Goal: Find specific page/section: Find specific page/section

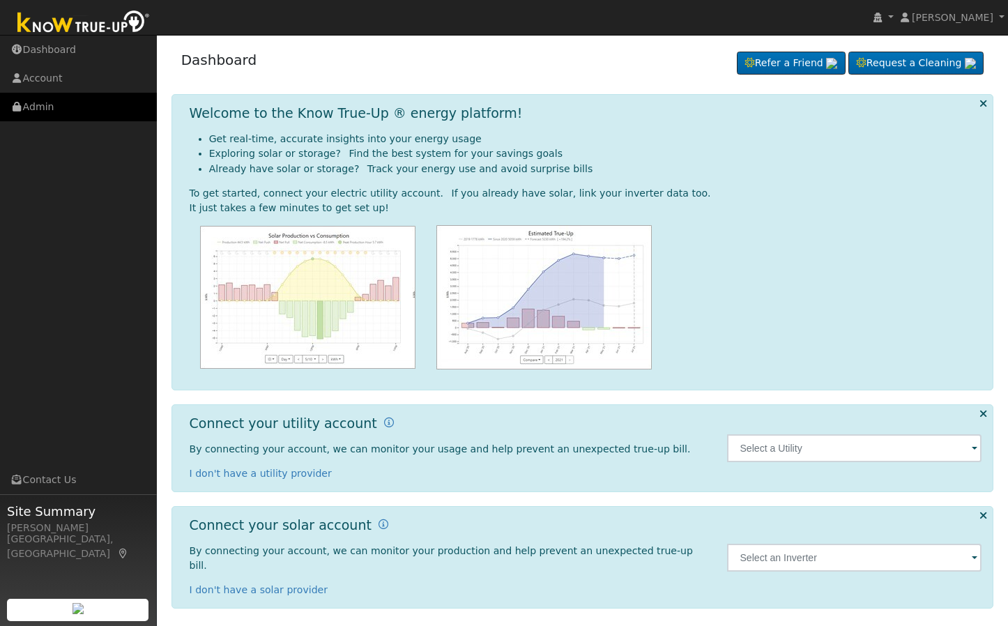
click at [82, 109] on link "Admin" at bounding box center [78, 107] width 157 height 29
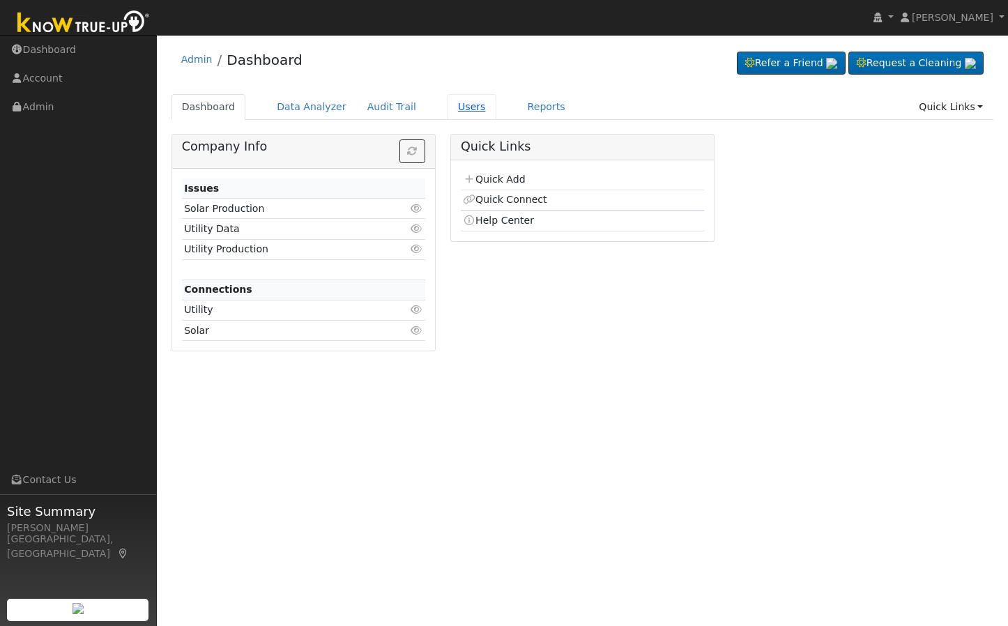
click at [452, 100] on link "Users" at bounding box center [471, 107] width 49 height 26
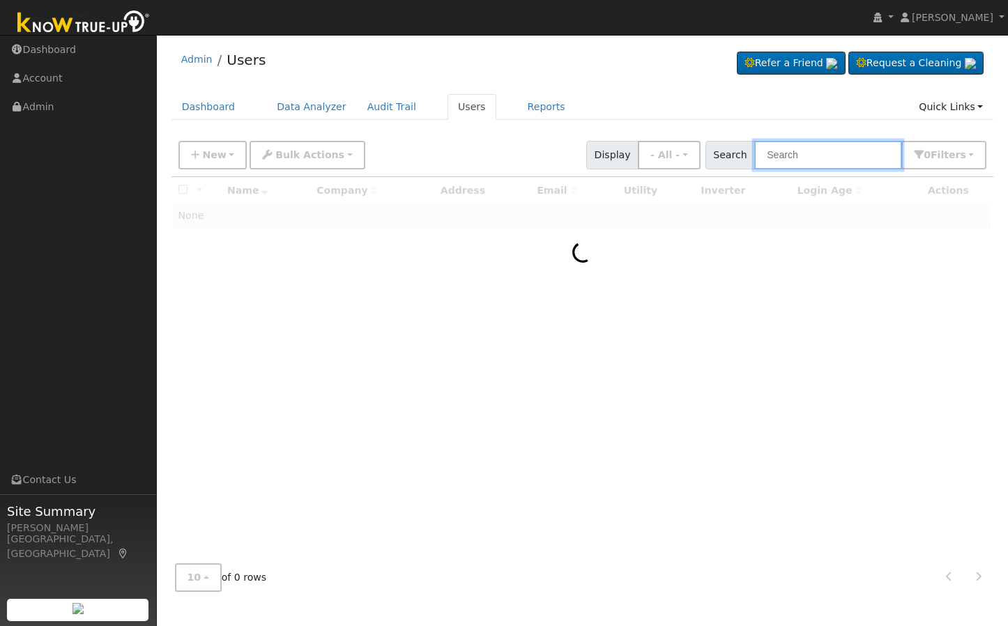
click at [839, 147] on input "text" at bounding box center [828, 155] width 148 height 29
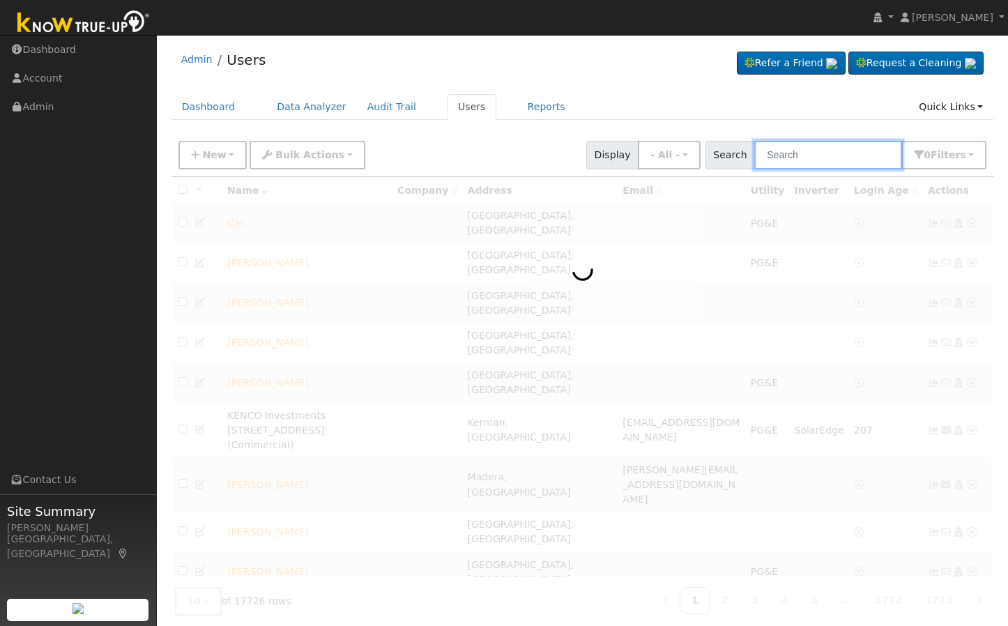
click at [825, 155] on input "text" at bounding box center [828, 155] width 148 height 29
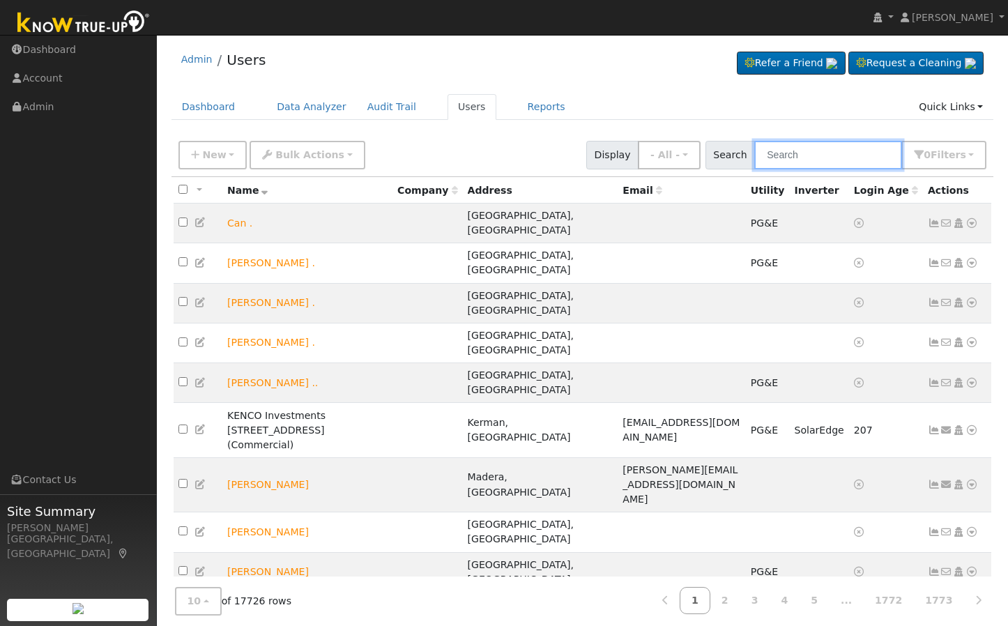
click at [825, 155] on input "text" at bounding box center [828, 155] width 148 height 29
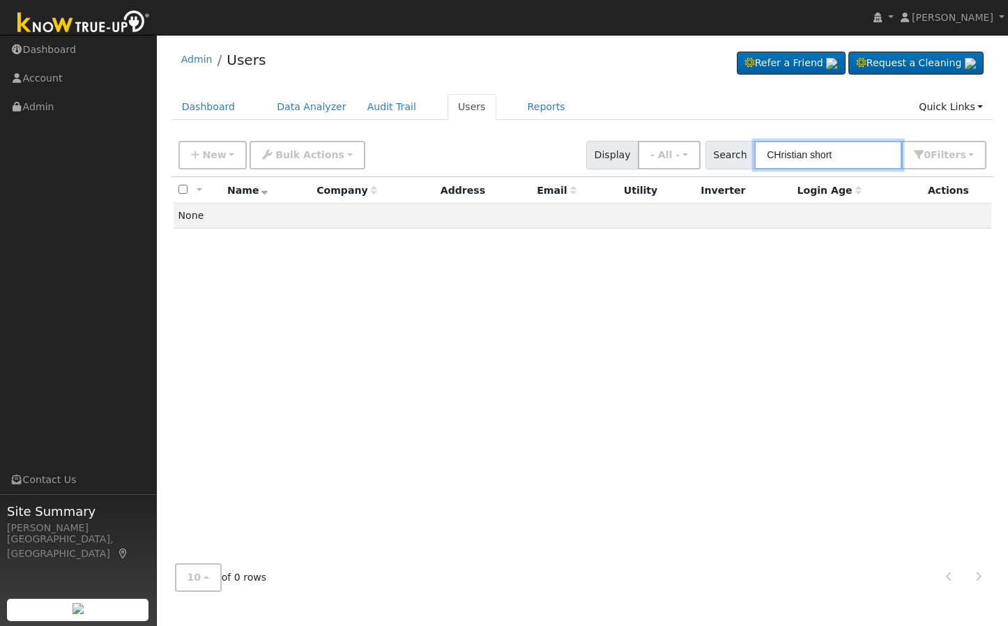
click at [783, 154] on input "CHristian short" at bounding box center [828, 155] width 148 height 29
type input "Christian short"
click at [878, 160] on input "Christian short" at bounding box center [828, 155] width 148 height 29
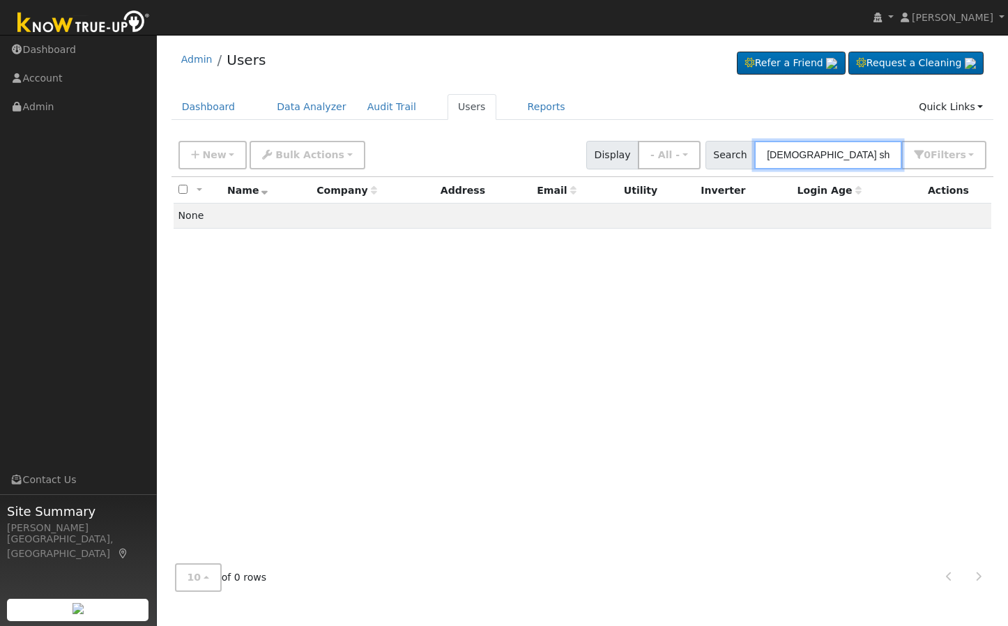
click at [878, 160] on input "Christian short" at bounding box center [828, 155] width 148 height 29
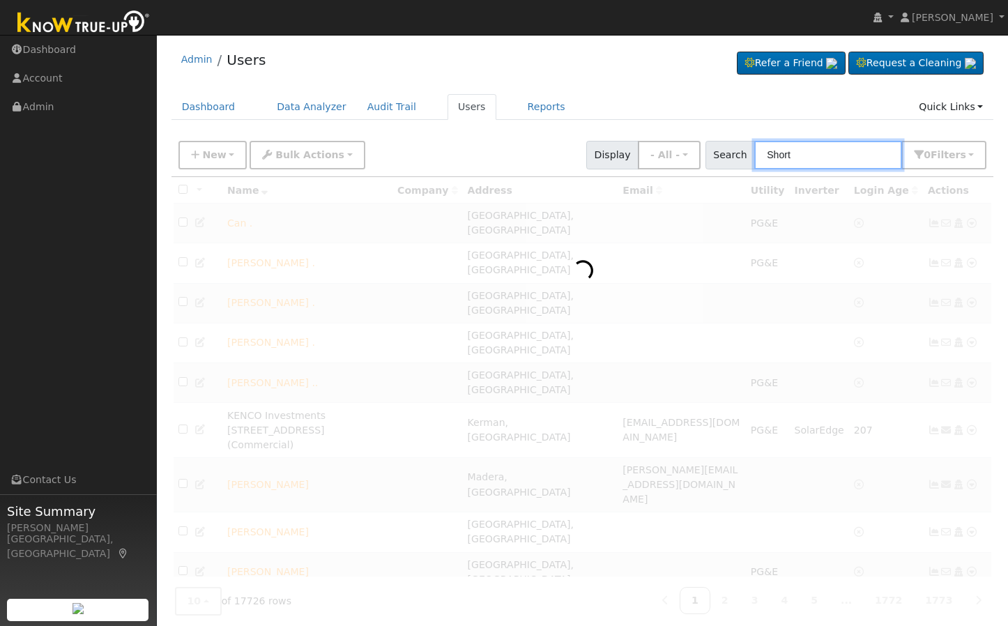
click at [878, 160] on input "Short" at bounding box center [828, 155] width 148 height 29
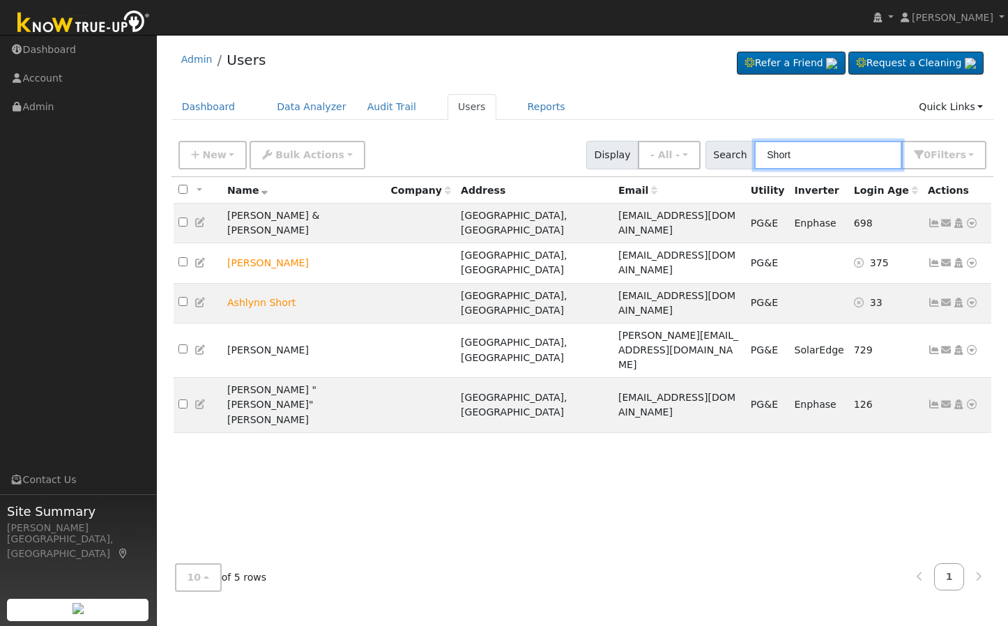
type input "Short"
click at [407, 437] on div "All None All on page None on page Name Company Address Email Utility Inverter L…" at bounding box center [582, 365] width 822 height 376
click at [406, 437] on div "All None All on page None on page Name Company Address Email Utility Inverter L…" at bounding box center [582, 365] width 822 height 376
